Goal: Information Seeking & Learning: Learn about a topic

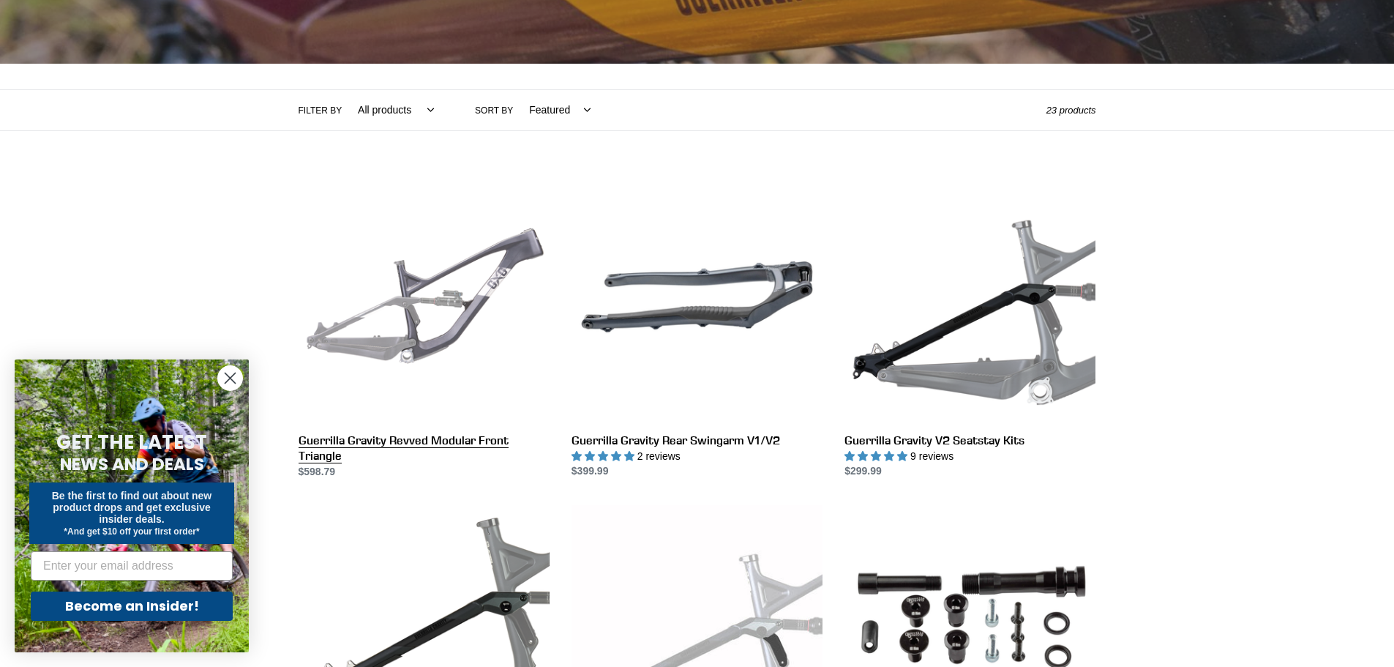
scroll to position [293, 0]
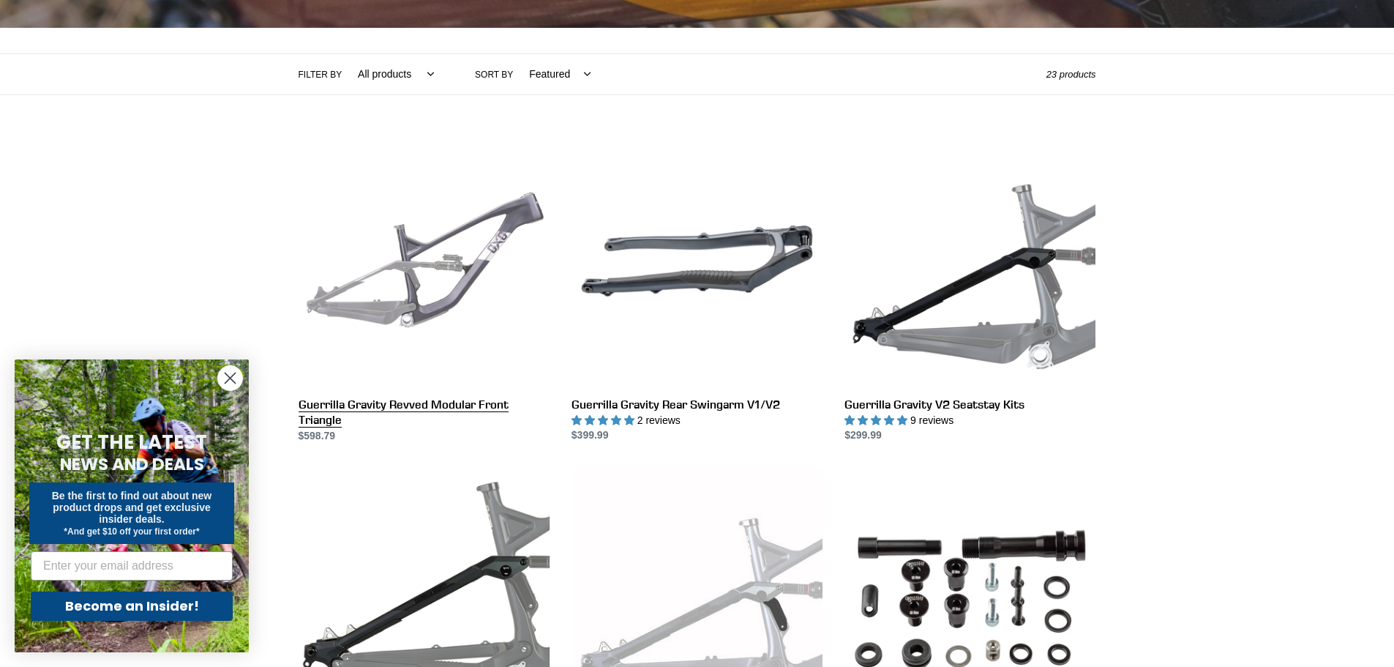
click at [468, 240] on link "Guerrilla Gravity Revved Modular Front Triangle" at bounding box center [424, 289] width 251 height 308
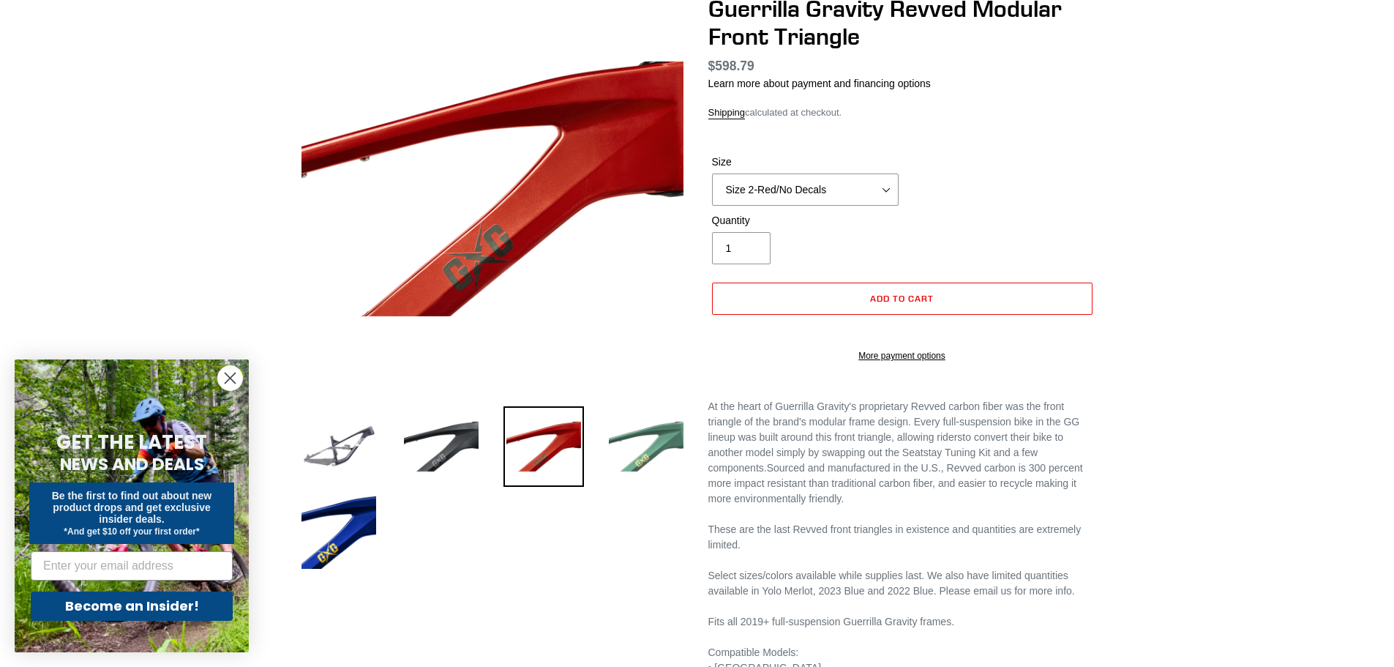
click at [651, 453] on img at bounding box center [646, 446] width 81 height 81
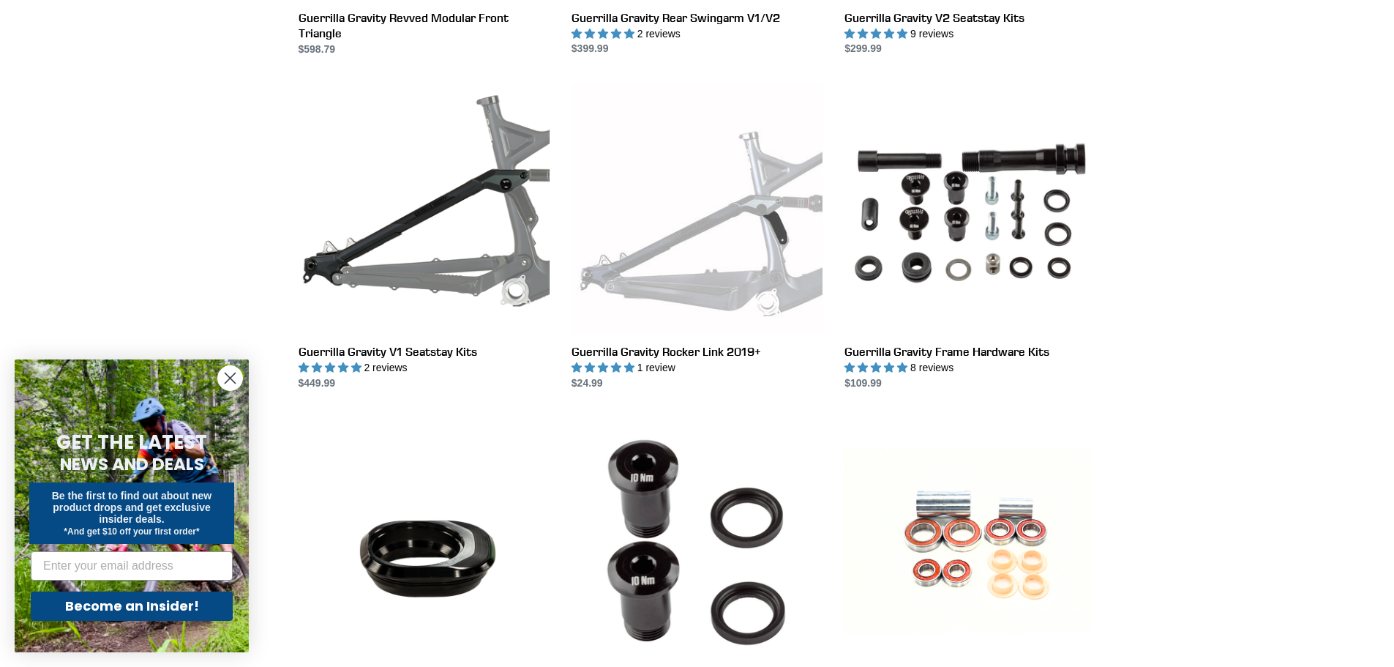
scroll to position [805, 0]
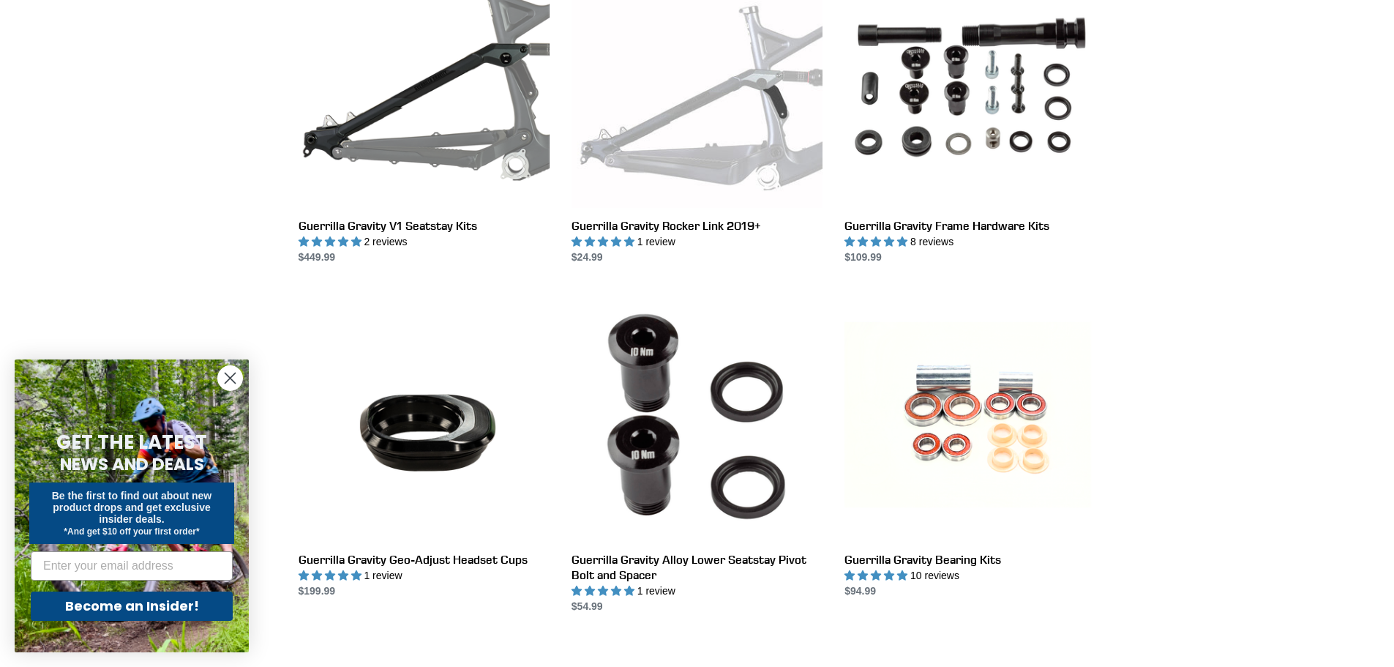
click at [236, 378] on circle "Close dialog" at bounding box center [230, 378] width 24 height 24
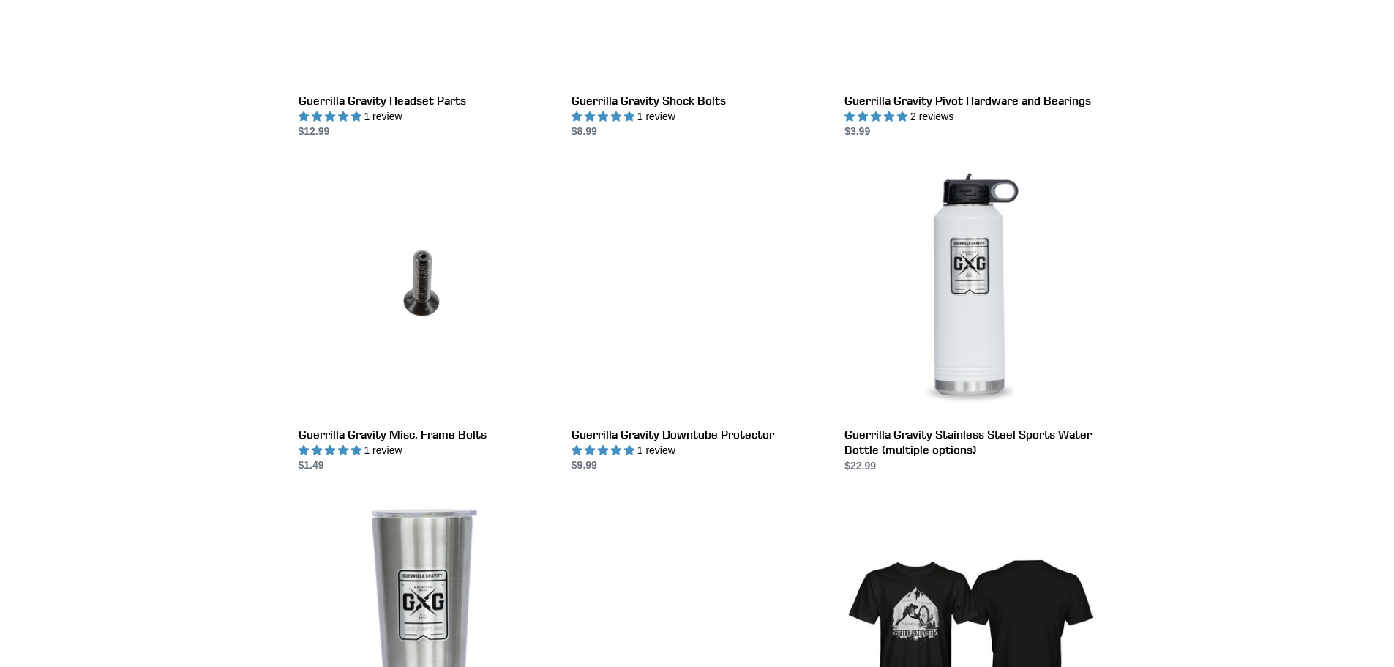
scroll to position [0, 0]
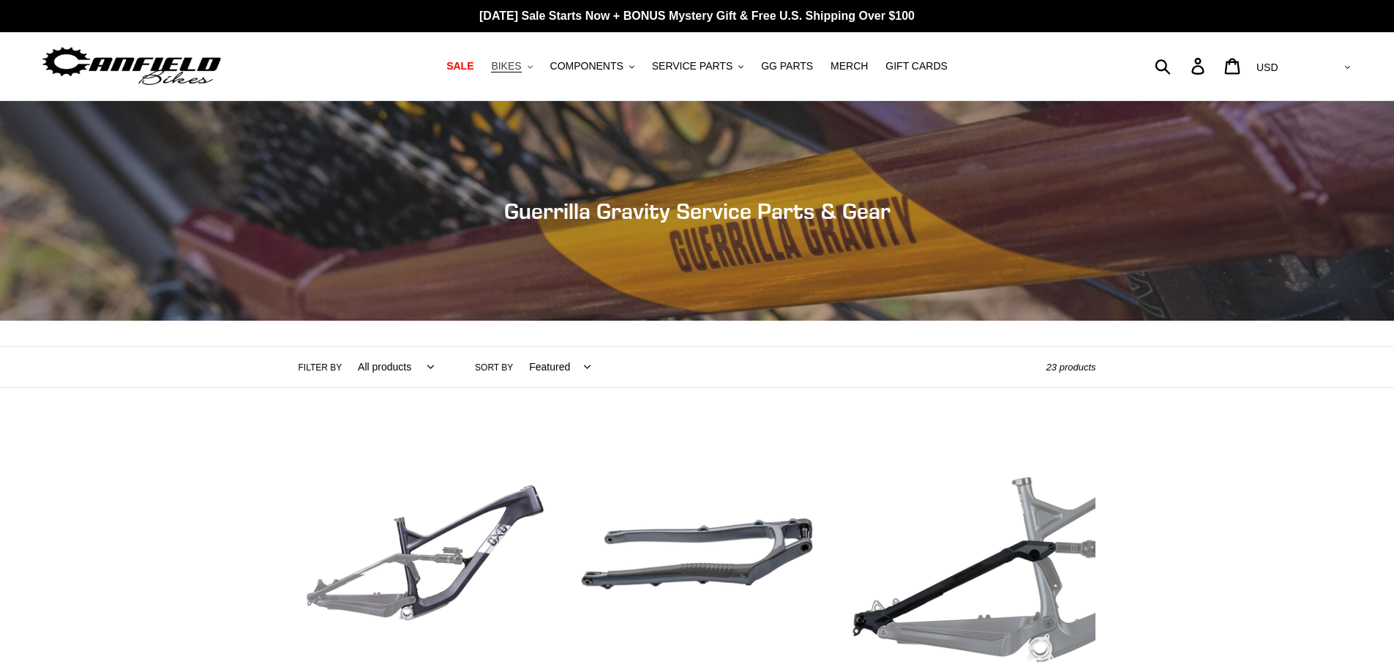
click at [521, 66] on span "BIKES" at bounding box center [506, 66] width 30 height 12
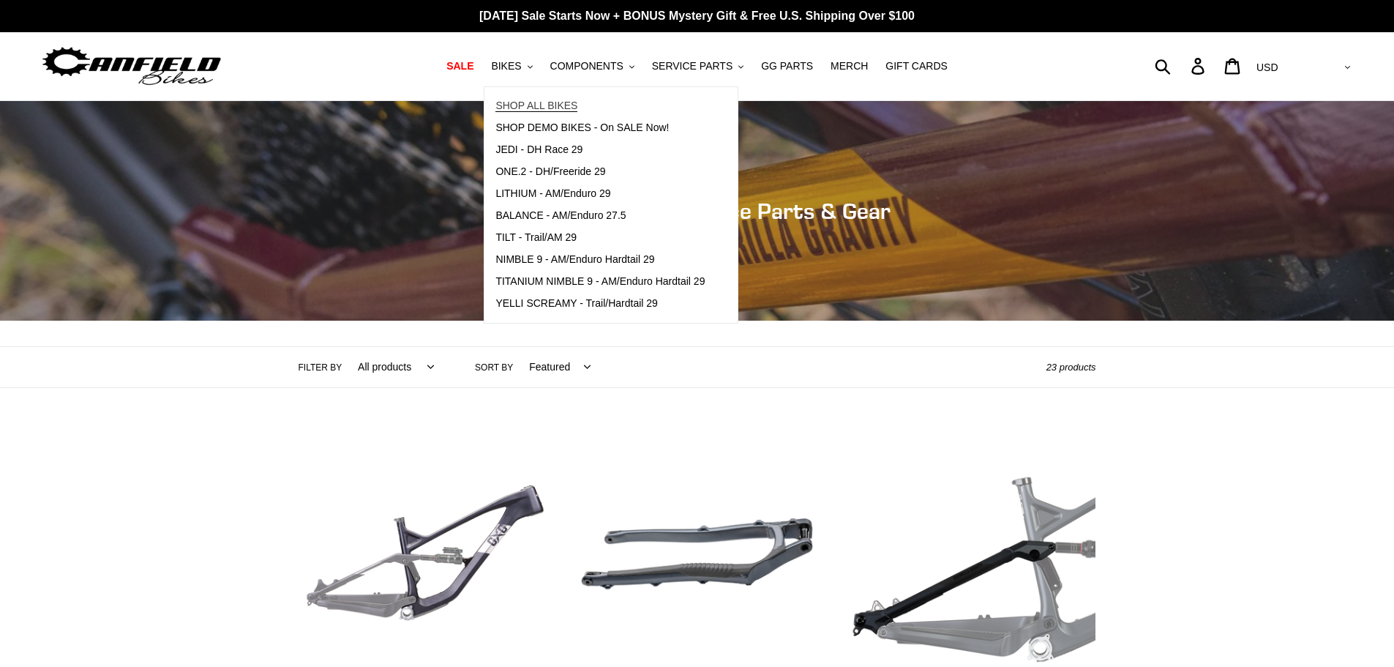
click at [551, 100] on span "SHOP ALL BIKES" at bounding box center [537, 106] width 82 height 12
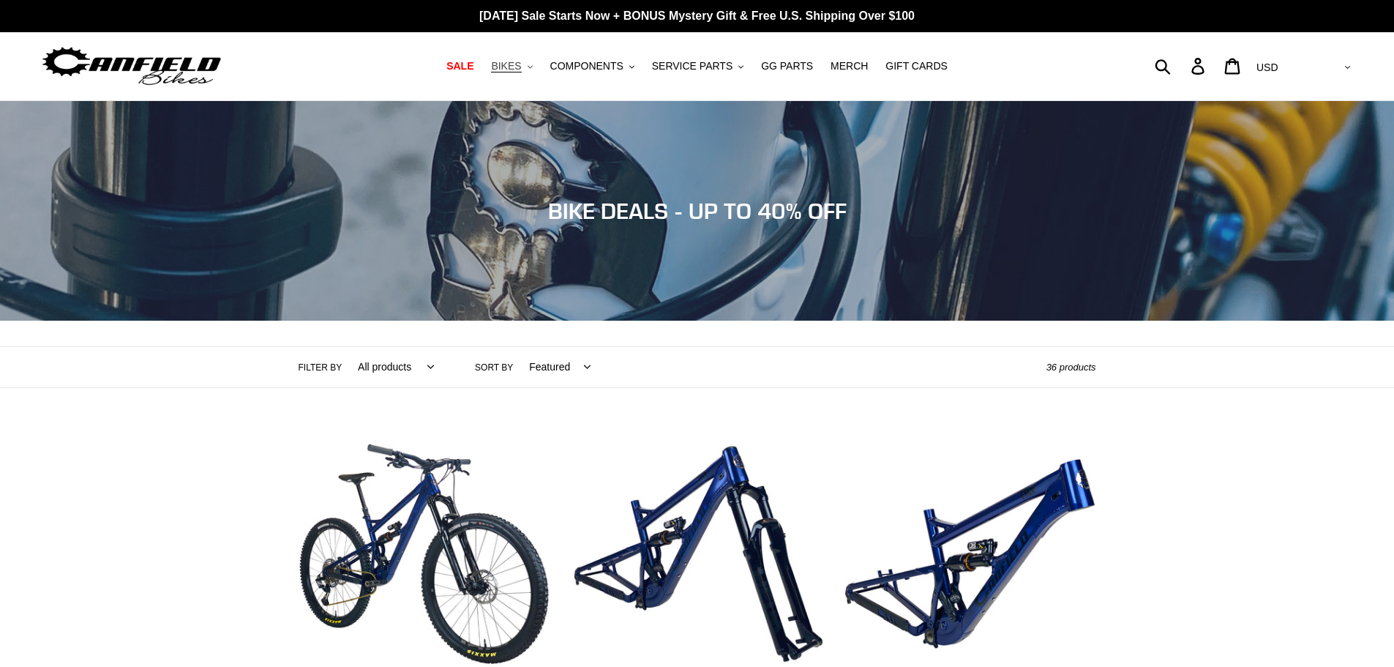
click at [539, 70] on button "BIKES .cls-1{fill:#231f20}" at bounding box center [512, 66] width 56 height 20
